Goal: Transaction & Acquisition: Obtain resource

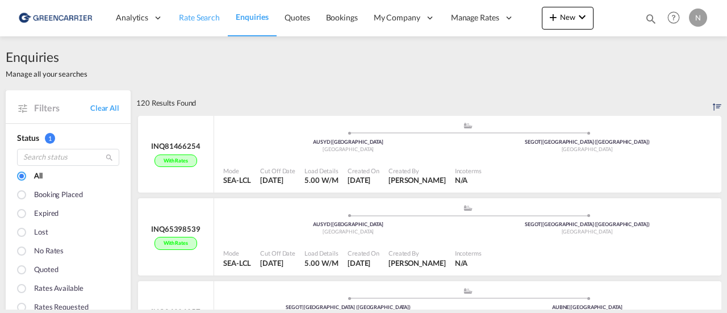
click at [184, 17] on span "Rate Search" at bounding box center [199, 17] width 41 height 10
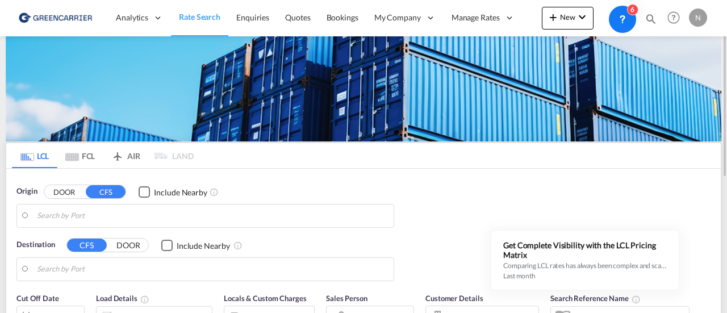
type input "SE-43232, [GEOGRAPHIC_DATA], [GEOGRAPHIC_DATA]"
type input "Qingdao Pt, SD, CNQDG"
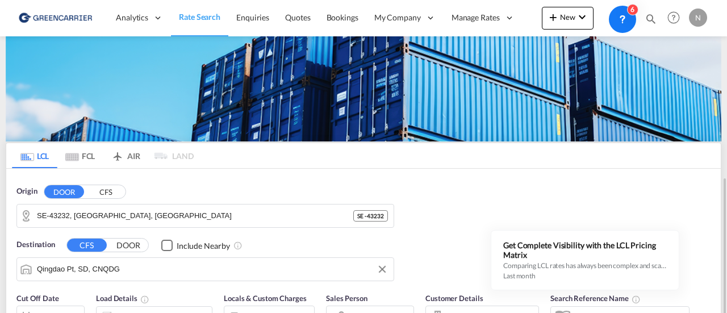
scroll to position [114, 0]
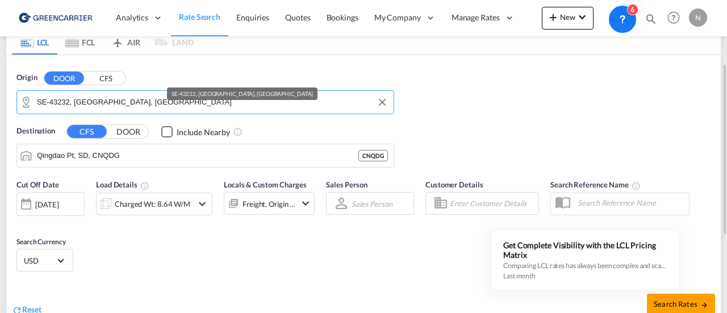
click at [99, 98] on input "SE-43232, [GEOGRAPHIC_DATA], [GEOGRAPHIC_DATA]" at bounding box center [212, 102] width 351 height 17
type input "5"
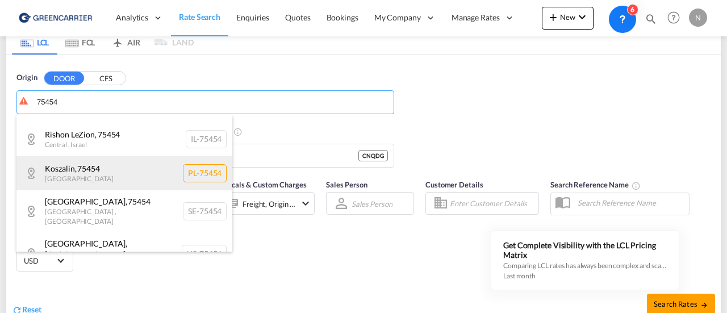
scroll to position [34, 0]
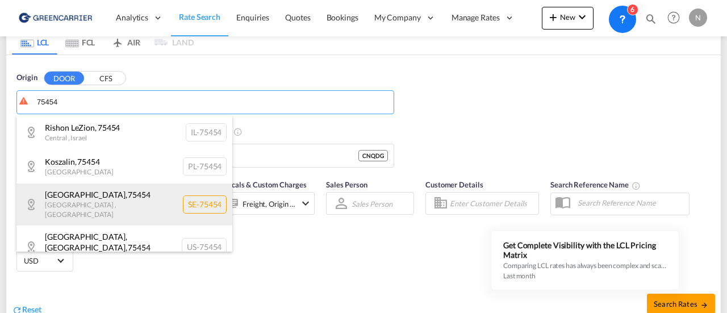
click at [200, 200] on div "[GEOGRAPHIC_DATA] , [GEOGRAPHIC_DATA] , [GEOGRAPHIC_DATA] SE-75454" at bounding box center [124, 203] width 216 height 41
type input "SE-75454, [GEOGRAPHIC_DATA], [GEOGRAPHIC_DATA]"
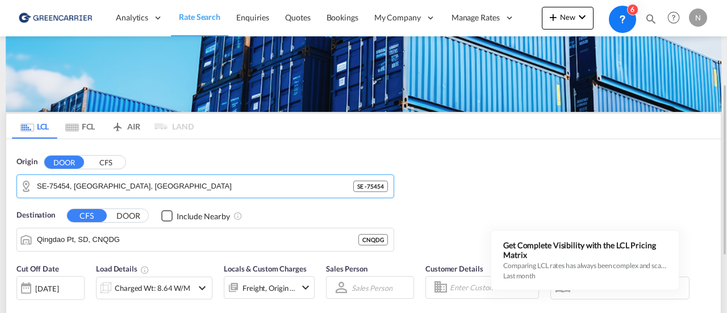
scroll to position [73, 0]
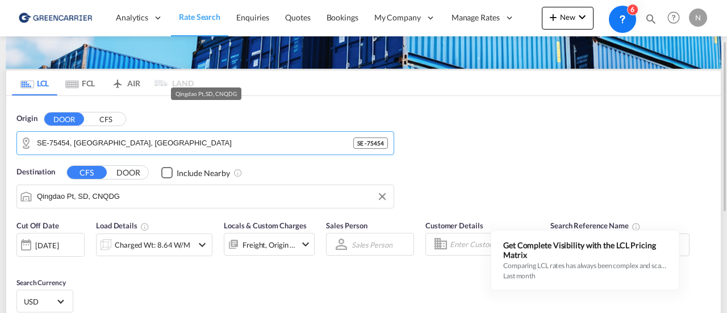
click at [119, 196] on input "Qingdao Pt, SD, CNQDG" at bounding box center [212, 196] width 351 height 17
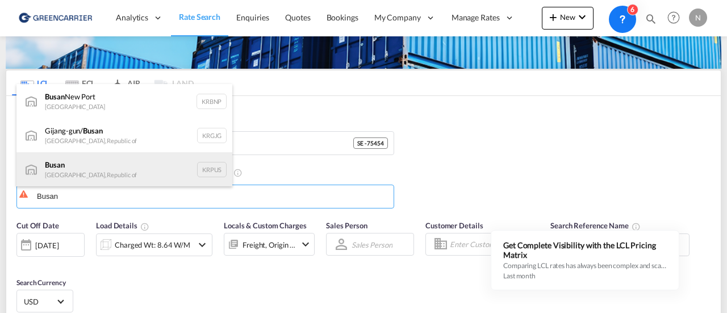
click at [136, 169] on div "Busan Korea, Republic of KRPUS" at bounding box center [124, 169] width 216 height 34
type input "Busan, KRPUS"
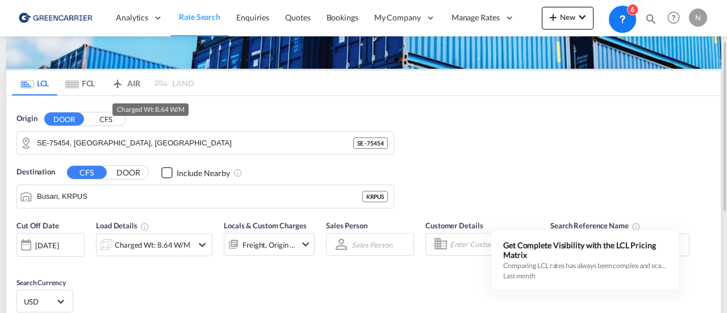
click at [149, 240] on div "Charged Wt: 8.64 W/M" at bounding box center [152, 245] width 75 height 16
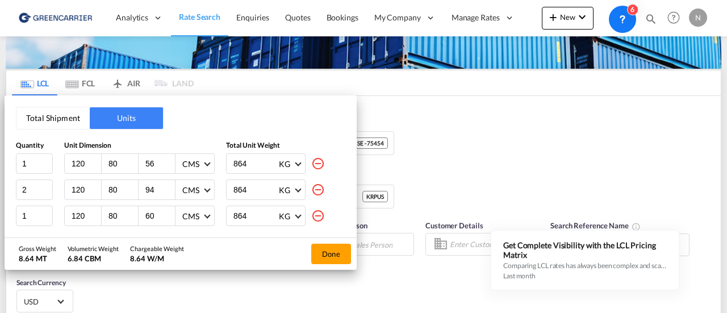
click at [311, 188] on md-icon "icon-minus-circle-outline" at bounding box center [318, 190] width 14 height 14
type input "1"
type input "60"
type input "74"
type input "70"
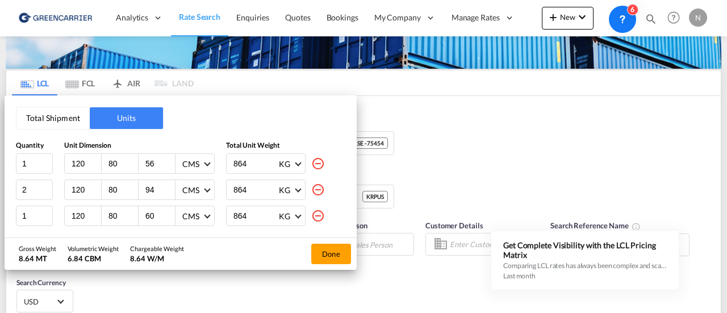
type input "67"
type input "76"
type input "51"
type input "71"
click at [311, 188] on md-icon "icon-minus-circle-outline" at bounding box center [318, 190] width 14 height 14
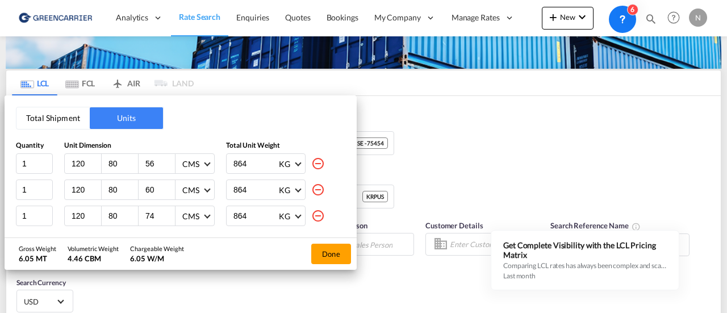
type input "74"
type input "70"
type input "67"
type input "76"
type input "51"
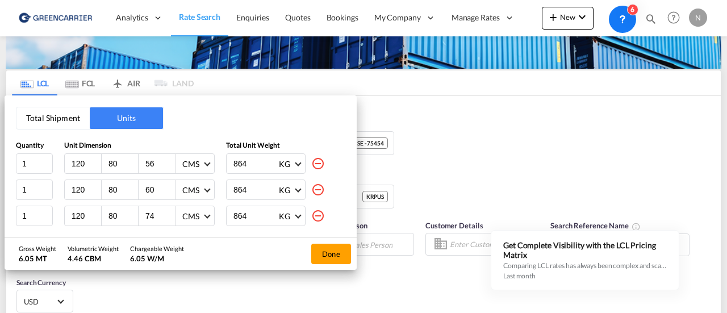
type input "71"
click at [311, 188] on md-icon "icon-minus-circle-outline" at bounding box center [318, 190] width 14 height 14
type input "70"
type input "67"
type input "76"
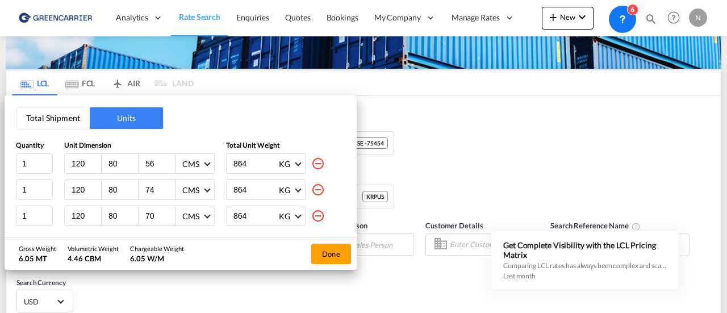
type input "51"
type input "71"
click at [311, 188] on md-icon "icon-minus-circle-outline" at bounding box center [318, 190] width 14 height 14
type input "67"
type input "76"
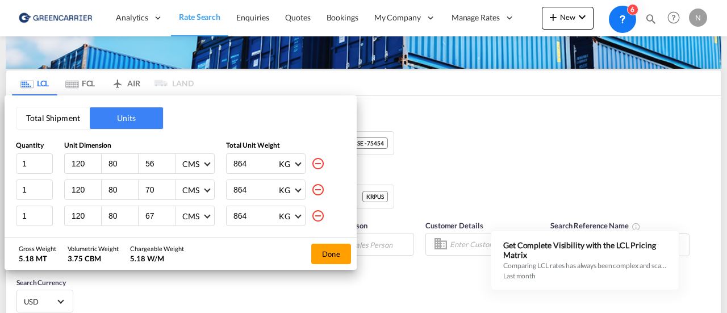
type input "51"
type input "71"
click at [311, 188] on md-icon "icon-minus-circle-outline" at bounding box center [318, 190] width 14 height 14
type input "76"
type input "51"
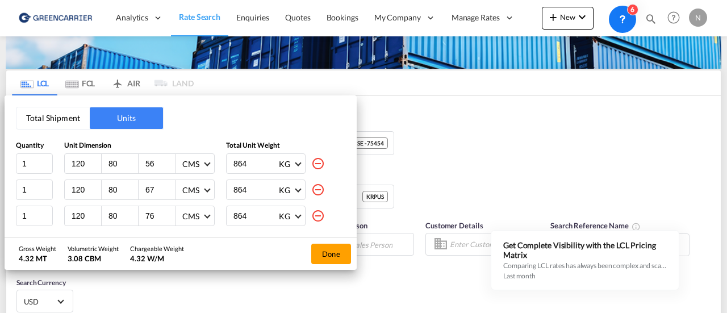
type input "71"
click at [311, 190] on md-icon "icon-minus-circle-outline" at bounding box center [318, 190] width 14 height 14
type input "51"
type input "71"
click at [319, 190] on md-icon "icon-minus-circle-outline" at bounding box center [318, 190] width 14 height 14
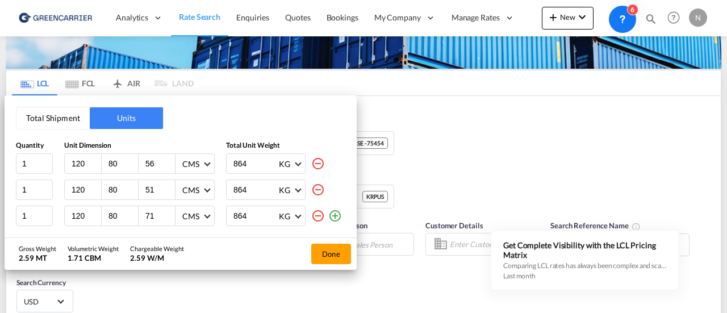
type input "71"
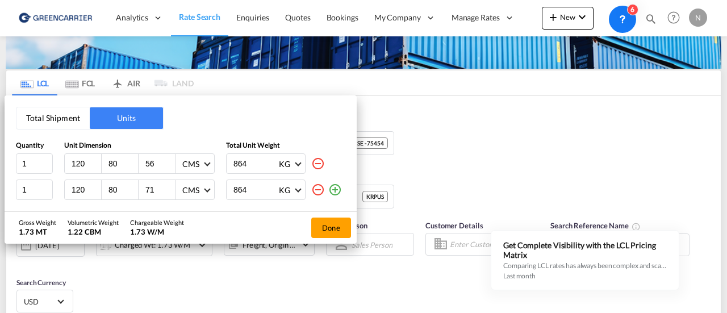
click at [318, 189] on md-icon "icon-minus-circle-outline" at bounding box center [318, 190] width 14 height 14
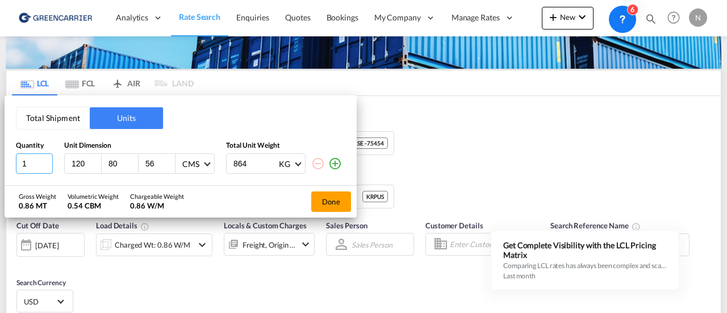
click at [34, 159] on input "1" at bounding box center [34, 163] width 37 height 20
type input "2"
type input "161"
type input "102"
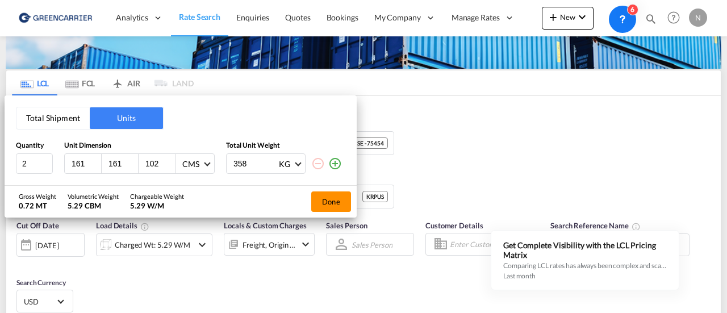
type input "358"
click at [329, 200] on button "Done" at bounding box center [331, 201] width 40 height 20
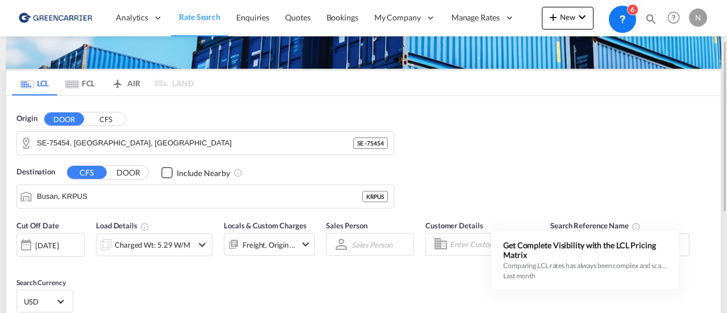
click at [460, 242] on input "Enter Customer Details" at bounding box center [492, 244] width 85 height 17
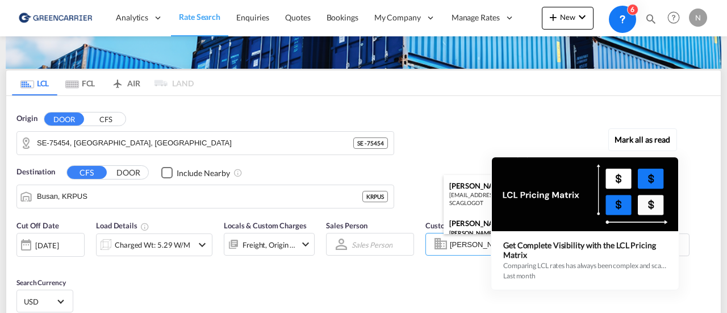
click at [492, 226] on div at bounding box center [585, 194] width 186 height 74
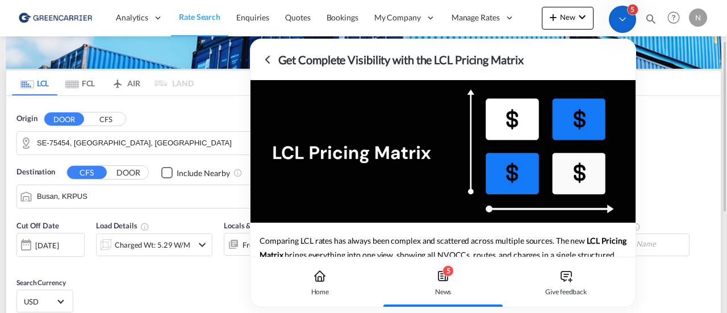
click at [706, 169] on div "Origin DOOR CFS SE-[GEOGRAPHIC_DATA] - 75454 Destination CFS DOOR Include Nearb…" at bounding box center [363, 155] width 714 height 118
click at [316, 278] on icon at bounding box center [320, 276] width 14 height 14
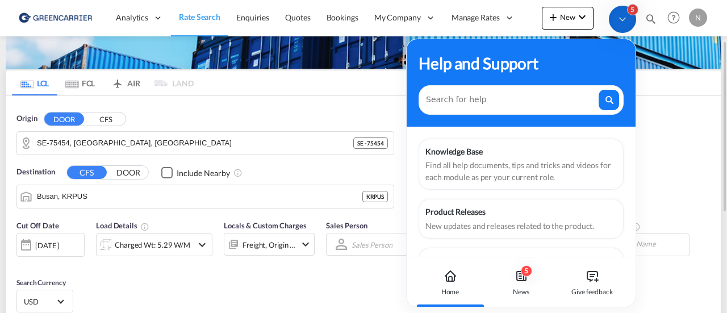
click at [360, 282] on div "Cut Off Date [DATE] [DATE] Load Details Charged Wt: 5.29 W/M Locals & Custom Ch…" at bounding box center [363, 268] width 714 height 108
click at [686, 121] on div "Origin DOOR CFS SE-[GEOGRAPHIC_DATA] - 75454 Destination CFS DOOR Include Nearb…" at bounding box center [363, 155] width 714 height 118
click at [683, 154] on div "Origin DOOR CFS SE-[GEOGRAPHIC_DATA] - 75454 Destination CFS DOOR Include Nearb…" at bounding box center [363, 155] width 714 height 118
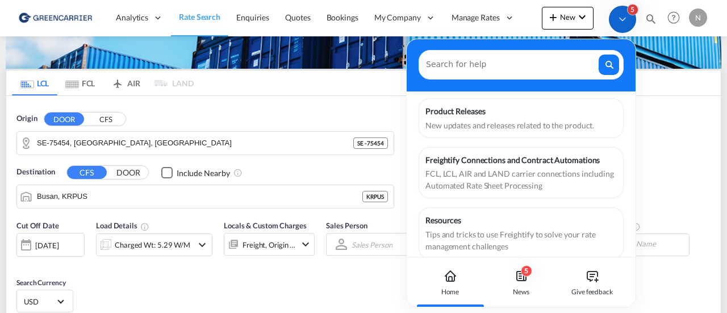
scroll to position [114, 0]
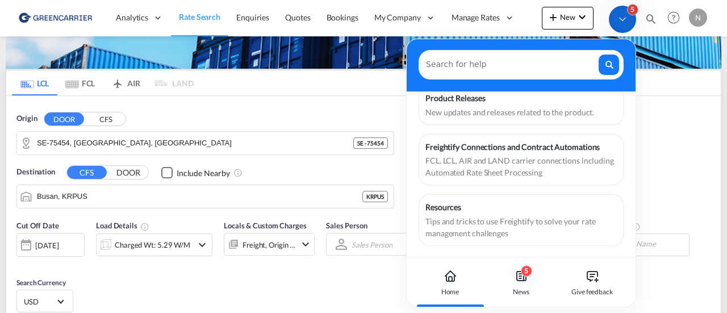
click at [454, 294] on div "Home" at bounding box center [450, 292] width 18 height 10
click at [388, 285] on div "Cut Off Date [DATE] [DATE] Load Details Charged Wt: 5.29 W/M Locals & Custom Ch…" at bounding box center [363, 268] width 714 height 108
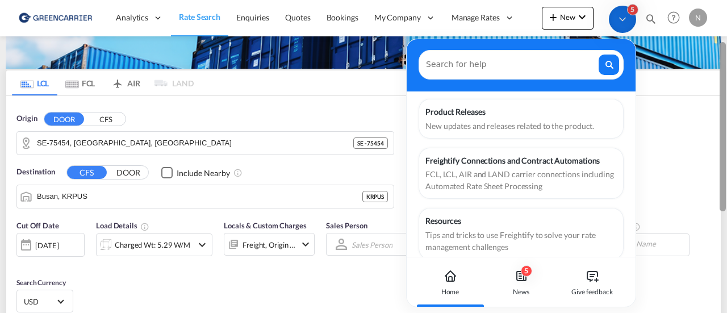
drag, startPoint x: 421, startPoint y: 40, endPoint x: 726, endPoint y: 72, distance: 307.0
click at [726, 72] on body "Analytics Reports Dashboard Rate Search Enquiries Quotes Bookings" at bounding box center [363, 156] width 727 height 313
click at [378, 296] on div "Cut Off Date [DATE] [DATE] Load Details Charged Wt: 5.29 W/M Locals & Custom Ch…" at bounding box center [363, 268] width 714 height 108
drag, startPoint x: 467, startPoint y: 304, endPoint x: 586, endPoint y: 285, distance: 120.0
click at [586, 285] on div "Home 5 News Give feedback" at bounding box center [520, 282] width 229 height 50
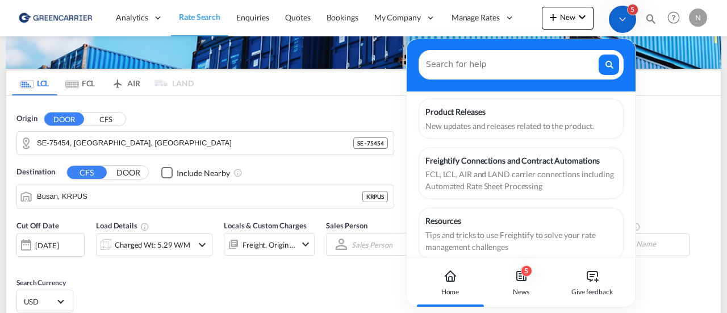
scroll to position [114, 0]
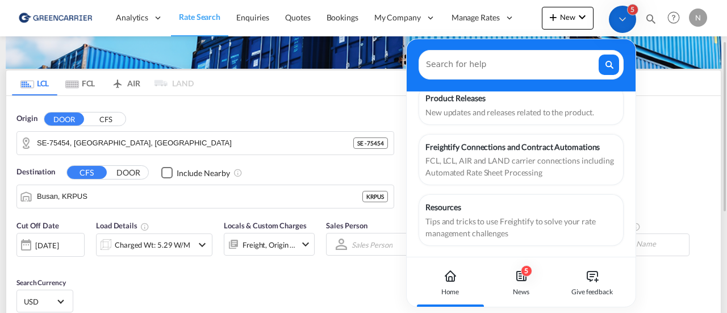
click at [708, 257] on div "Cut Off Date [DATE] [DATE] Load Details Charged Wt: 5.29 W/M Locals & Custom Ch…" at bounding box center [363, 268] width 714 height 108
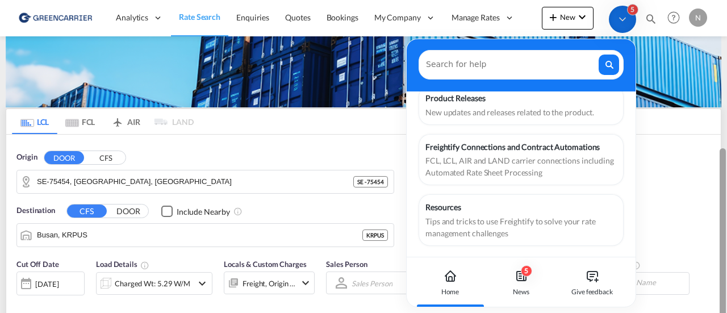
scroll to position [0, 0]
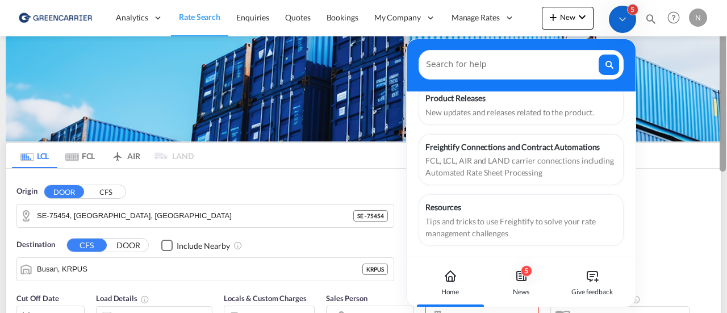
drag, startPoint x: 724, startPoint y: 179, endPoint x: 700, endPoint y: 122, distance: 61.6
click at [700, 122] on md-content "Analytics Reports Dashboard Rate Search Enquiries Quotes Bookings" at bounding box center [363, 156] width 727 height 313
click at [646, 16] on md-icon "icon-magnify" at bounding box center [650, 18] width 12 height 12
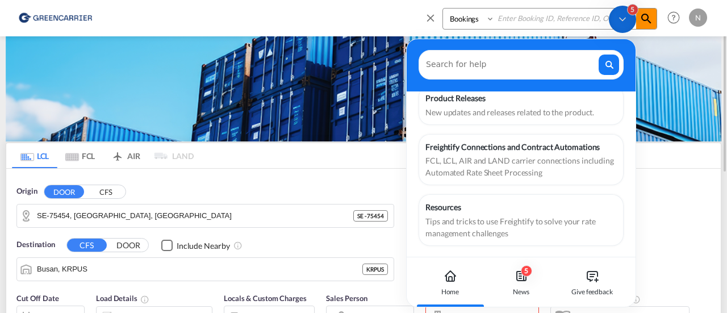
click at [649, 17] on md-icon "icon-magnify" at bounding box center [646, 19] width 14 height 14
click at [429, 18] on md-icon "icon-close" at bounding box center [430, 17] width 12 height 12
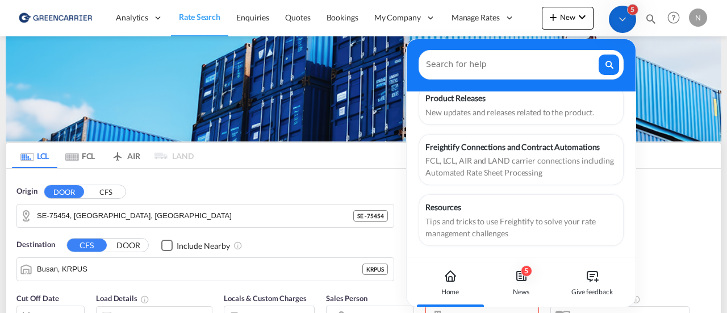
click at [625, 21] on icon at bounding box center [621, 19] width 11 height 11
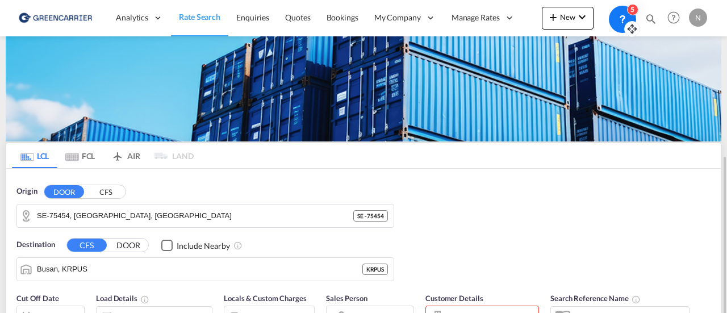
scroll to position [115, 0]
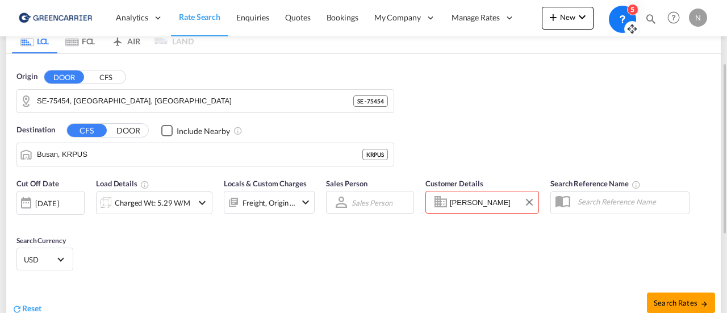
click at [472, 199] on body "Analytics Reports Dashboard Rate Search Enquiries Quotes Bookings" at bounding box center [363, 156] width 727 height 313
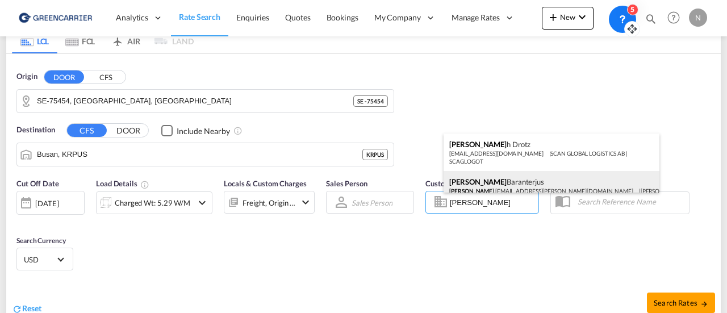
click at [490, 174] on div "[PERSON_NAME] [PERSON_NAME] .[EMAIL_ADDRESS][PERSON_NAME][DOMAIN_NAME] | [PERSO…" at bounding box center [551, 186] width 216 height 30
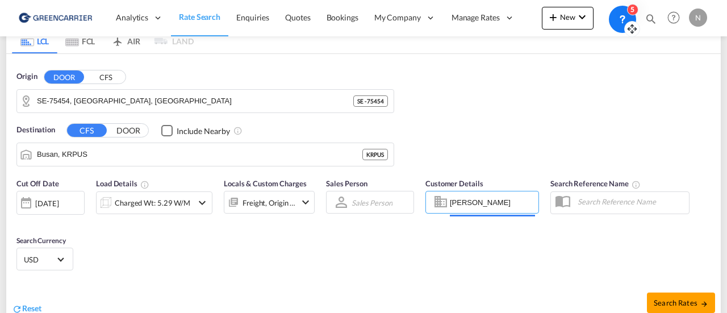
type input "[PERSON_NAME] Linieagenturer AB, [PERSON_NAME], [PERSON_NAME][EMAIL_ADDRESS][PE…"
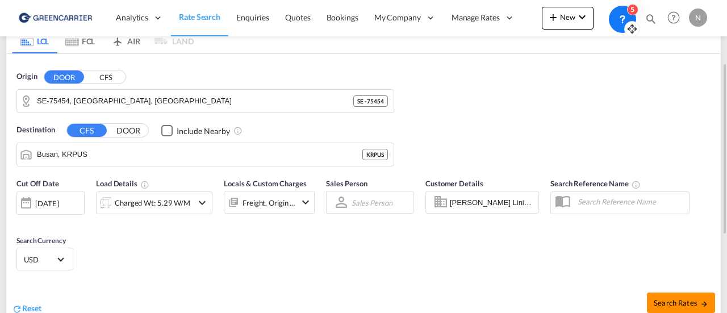
click at [690, 301] on span "Search Rates" at bounding box center [680, 302] width 54 height 9
type input "75454 to KRPUS / [DATE]"
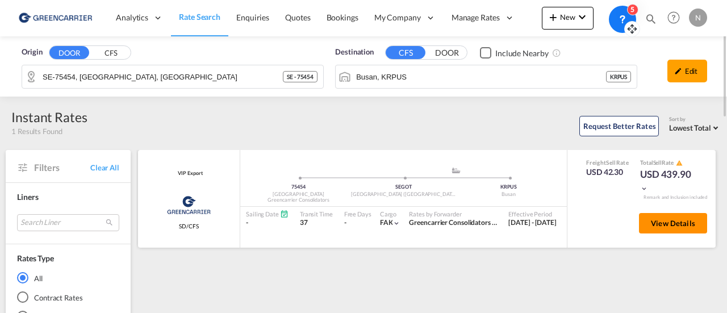
click at [671, 220] on span "View Details" at bounding box center [672, 223] width 44 height 9
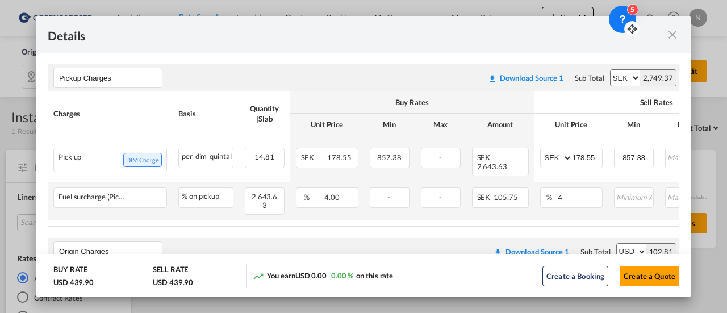
scroll to position [397, 0]
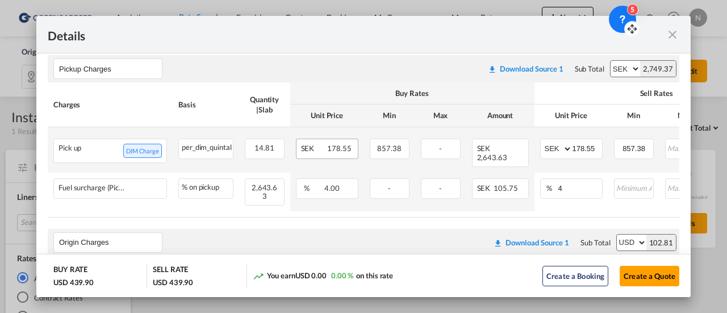
click at [331, 150] on span "178.55" at bounding box center [339, 148] width 24 height 9
click at [587, 150] on input "178.55" at bounding box center [587, 147] width 30 height 17
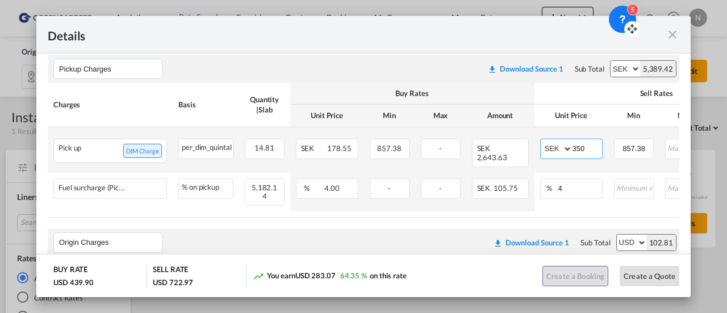
type input "350"
type input "1800"
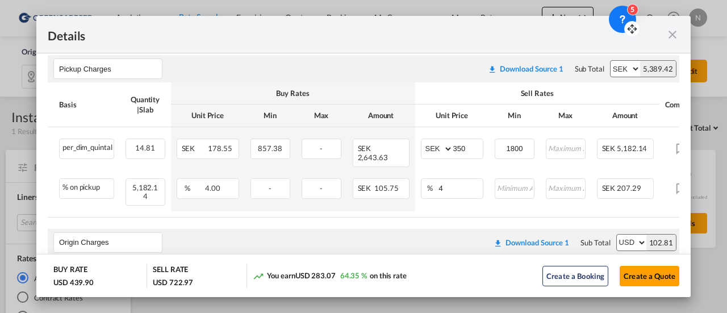
scroll to position [0, 110]
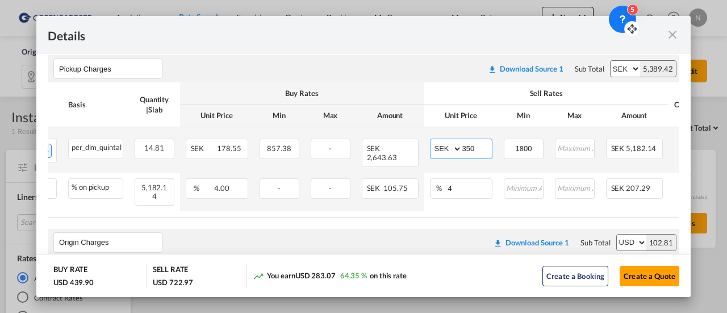
click at [470, 149] on input "350" at bounding box center [477, 147] width 30 height 17
click at [472, 150] on input "300" at bounding box center [477, 147] width 30 height 17
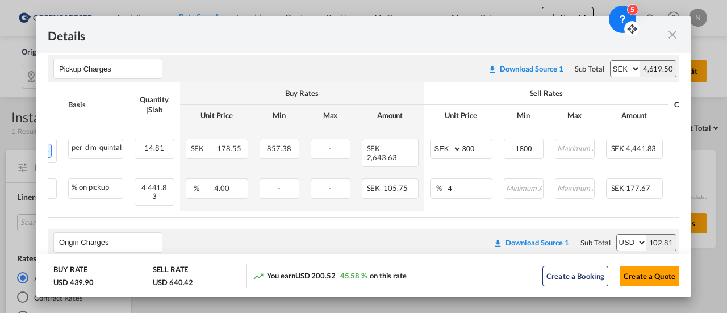
click at [422, 77] on div "Pickup Charges Please enter leg name Leg Name Already Exists Download Source 1 …" at bounding box center [363, 68] width 631 height 27
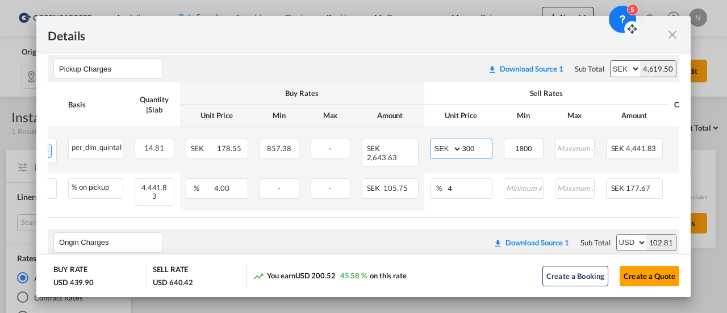
click at [471, 150] on input "300" at bounding box center [477, 147] width 30 height 17
type input "285"
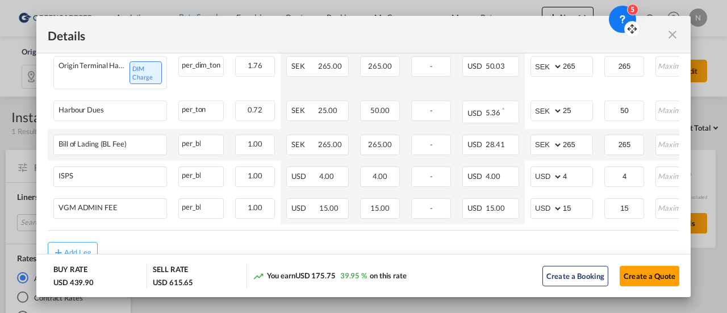
scroll to position [674, 0]
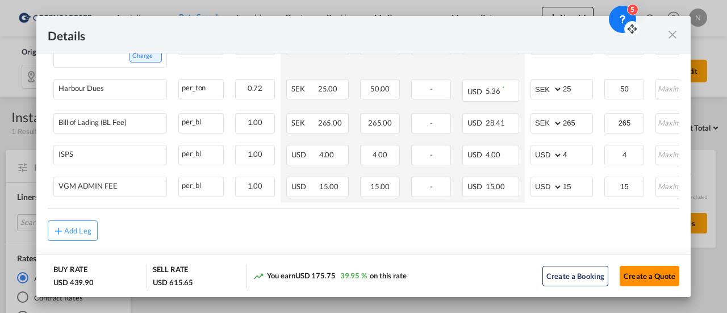
click at [651, 276] on button "Create a Quote" at bounding box center [649, 276] width 60 height 20
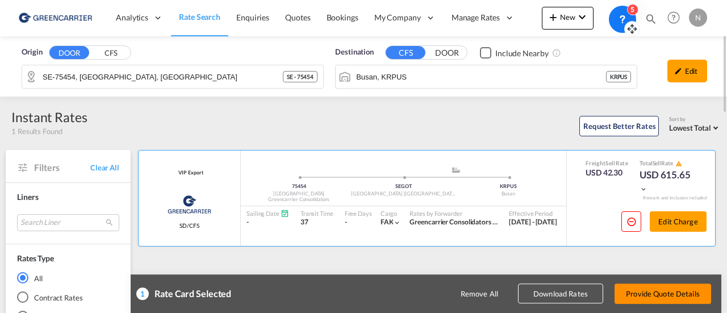
click at [657, 293] on button "Provide Quote Details" at bounding box center [662, 293] width 96 height 20
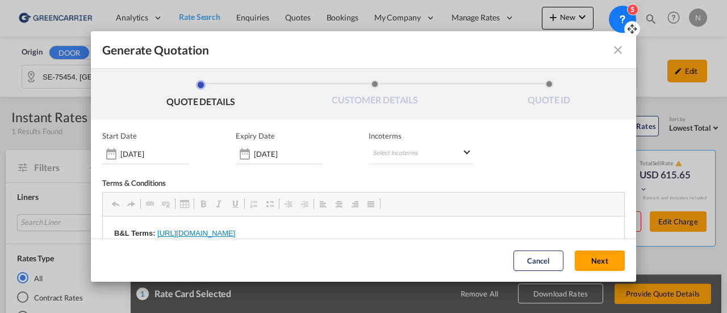
scroll to position [0, 0]
click at [404, 146] on md-select "Select Incoterms DAP - export Delivered at Place DAP - import Delivered at Plac…" at bounding box center [420, 154] width 104 height 20
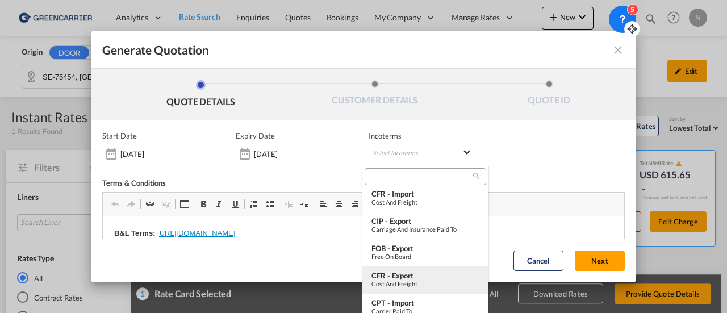
scroll to position [425, 0]
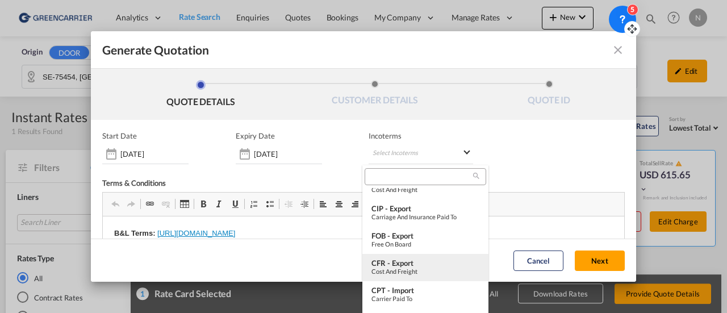
click at [401, 264] on div "CFR - export" at bounding box center [425, 262] width 108 height 9
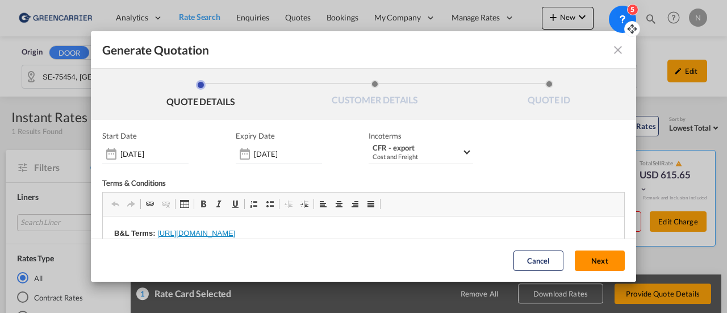
click at [577, 260] on button "Next" at bounding box center [599, 260] width 50 height 20
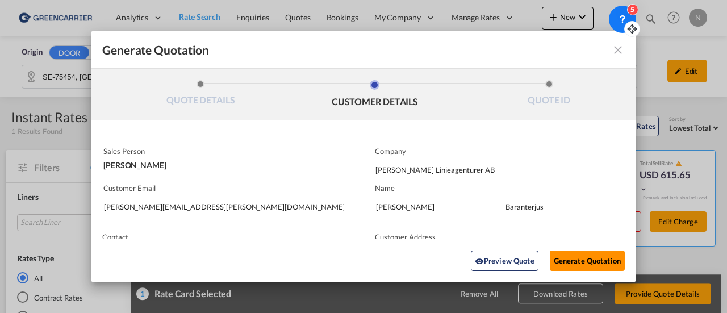
click at [591, 260] on button "Generate Quotation" at bounding box center [586, 260] width 75 height 20
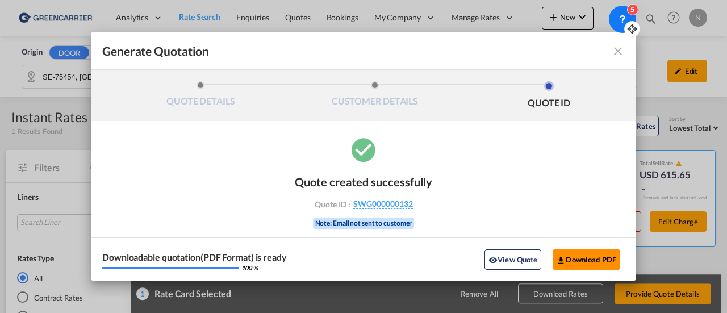
click at [584, 258] on button "Download PDF" at bounding box center [586, 259] width 68 height 20
click at [617, 50] on md-icon "icon-close fg-AAA8AD cursor m-0" at bounding box center [618, 51] width 14 height 14
